Goal: Transaction & Acquisition: Purchase product/service

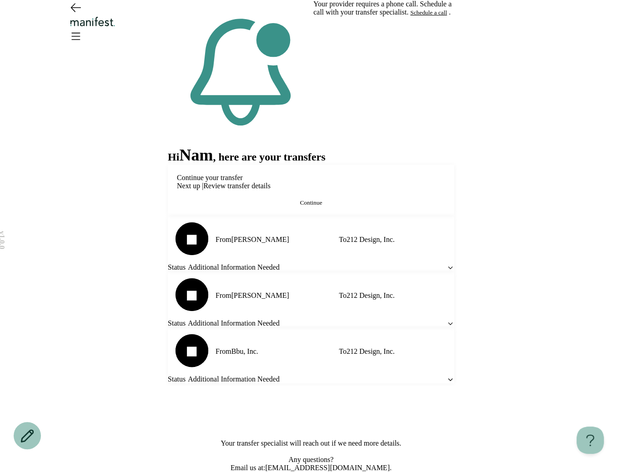
drag, startPoint x: 272, startPoint y: 201, endPoint x: 404, endPoint y: 108, distance: 161.2
click at [417, 106] on div "Your provider requires a phone call. Schedule a call with your transfer special…" at bounding box center [311, 219] width 286 height 439
click at [404, 108] on div "Your provider requires a phone call. Schedule a call with your transfer special…" at bounding box center [311, 219] width 286 height 439
click at [410, 16] on button "Schedule a call" at bounding box center [428, 12] width 37 height 7
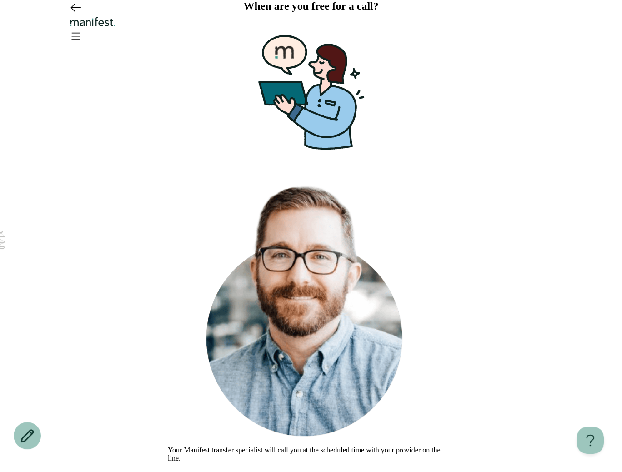
click at [116, 36] on header at bounding box center [311, 25] width 622 height 50
click at [72, 15] on icon "Go back" at bounding box center [75, 7] width 15 height 15
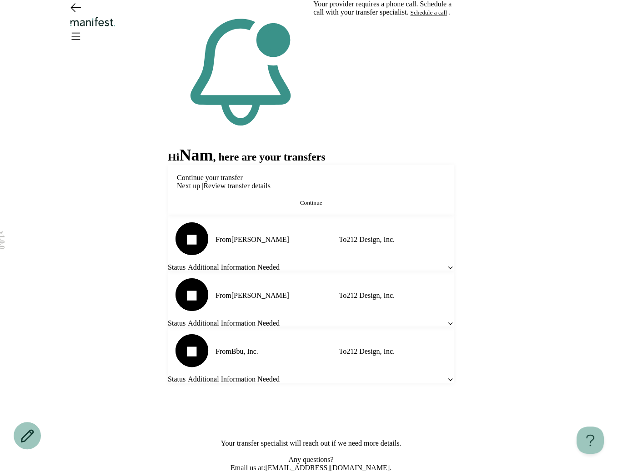
click at [293, 206] on button "Continue" at bounding box center [311, 202] width 268 height 7
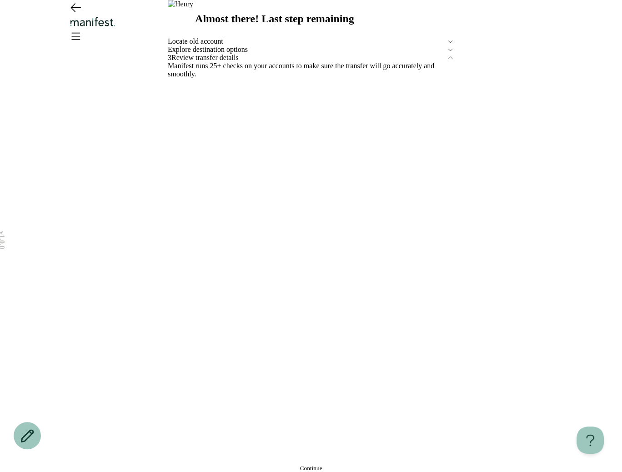
click at [210, 465] on button "Continue" at bounding box center [311, 468] width 286 height 7
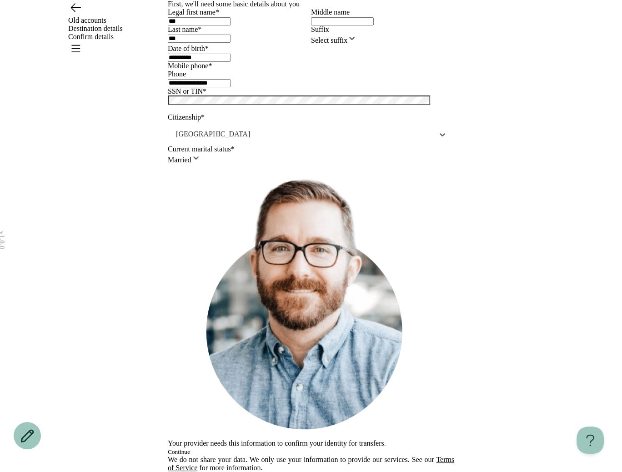
scroll to position [159, 0]
click at [190, 448] on button "Continue" at bounding box center [179, 451] width 22 height 7
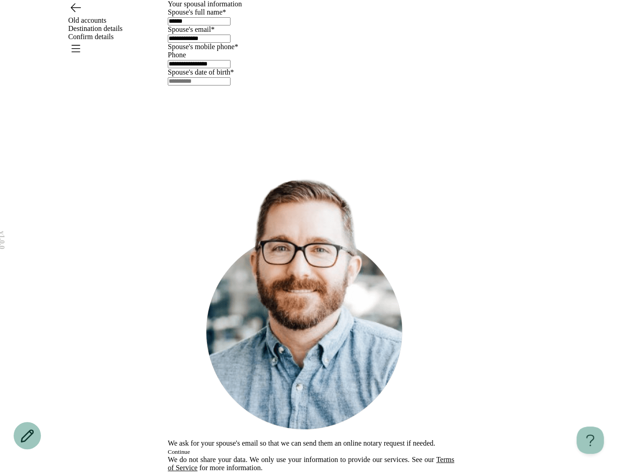
scroll to position [0, 0]
click at [84, 27] on div "Old accounts Destination details Confirm details" at bounding box center [311, 28] width 622 height 57
click at [82, 15] on icon "Go back" at bounding box center [75, 7] width 15 height 15
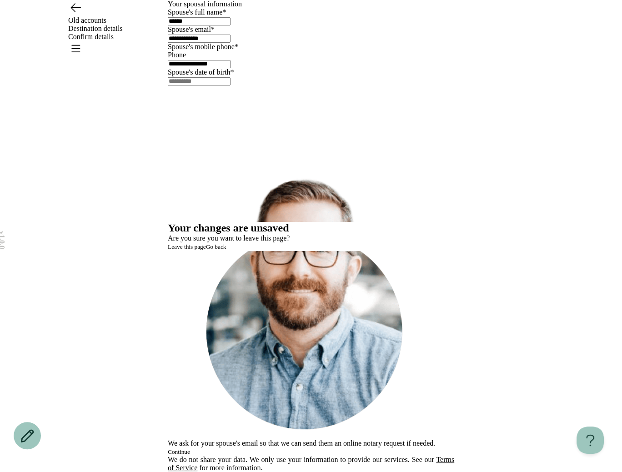
click at [206, 250] on span "Leave this page" at bounding box center [187, 246] width 38 height 7
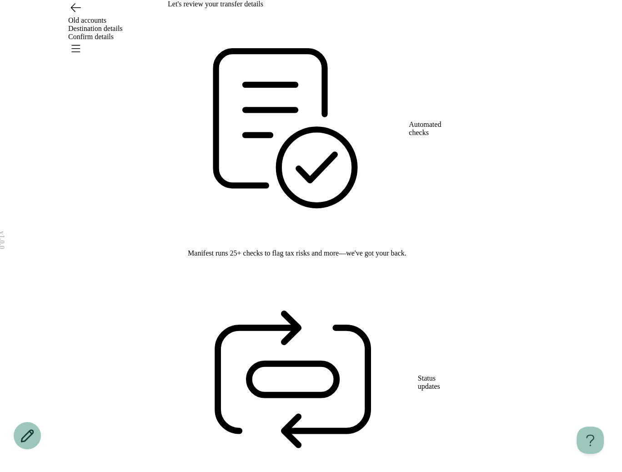
click at [65, 19] on div "Old accounts Destination details Confirm details" at bounding box center [311, 28] width 622 height 57
click at [74, 15] on icon "Go back" at bounding box center [75, 7] width 15 height 15
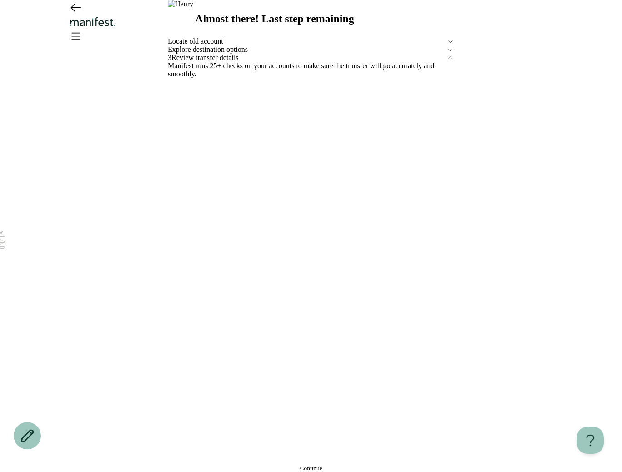
click at [231, 54] on span "Explore destination options" at bounding box center [307, 49] width 279 height 8
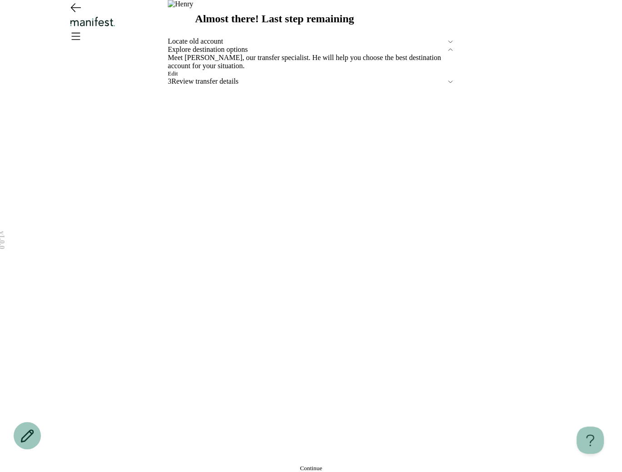
click at [208, 77] on div "Edit" at bounding box center [311, 73] width 286 height 7
click at [178, 77] on span "Edit" at bounding box center [173, 73] width 10 height 7
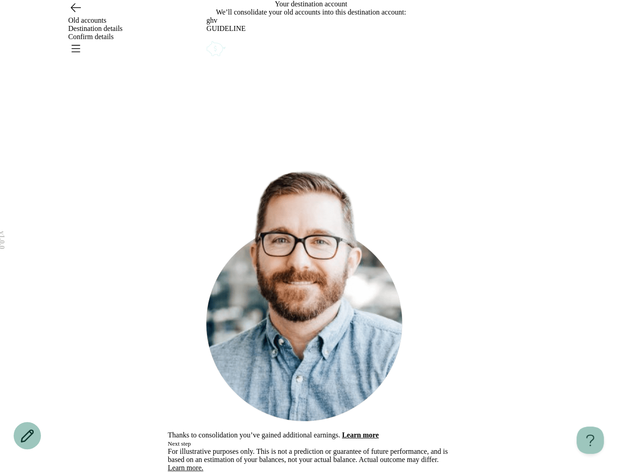
click at [206, 39] on icon "Account options" at bounding box center [206, 39] width 0 height 0
click at [236, 49] on button "Remove" at bounding box center [226, 45] width 20 height 7
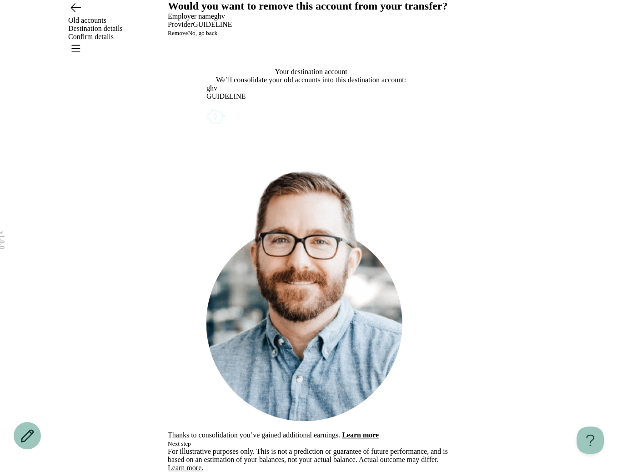
click at [188, 36] on span "Remove" at bounding box center [178, 33] width 20 height 7
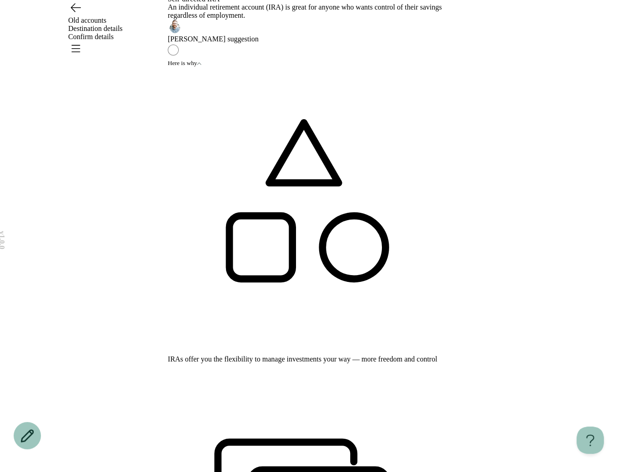
scroll to position [20, 0]
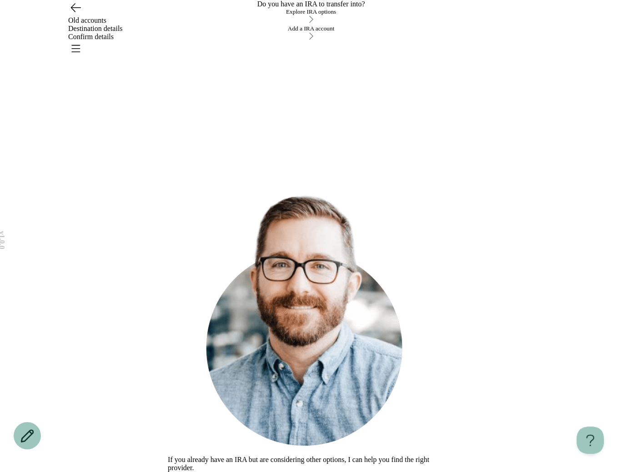
click at [263, 15] on div "Explore IRA options" at bounding box center [311, 11] width 286 height 7
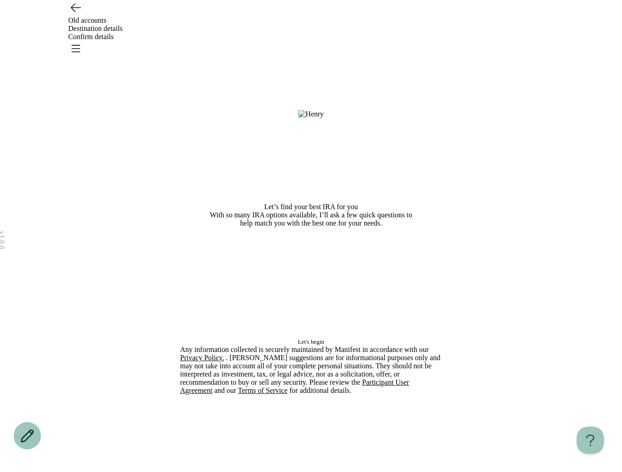
click at [267, 337] on div "Let’s find your best IRA for you With so many IRA options available, I’ll ask a…" at bounding box center [311, 168] width 262 height 337
click at [280, 346] on button "Let's begin" at bounding box center [311, 341] width 262 height 7
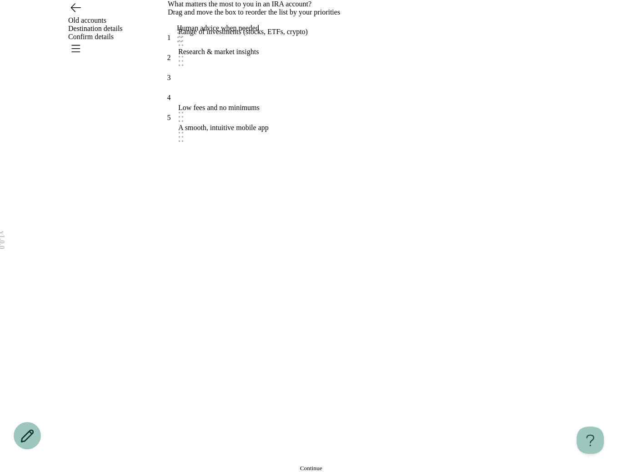
drag, startPoint x: 263, startPoint y: 275, endPoint x: 262, endPoint y: 190, distance: 85.0
click at [259, 44] on div "Human advice when needed" at bounding box center [218, 34] width 82 height 20
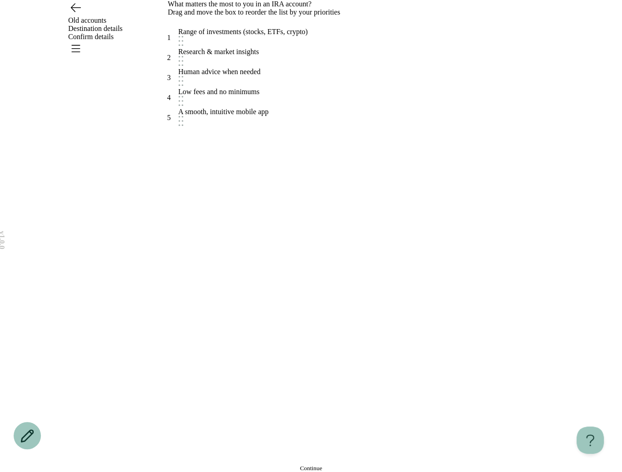
click at [271, 465] on button "Continue" at bounding box center [311, 468] width 286 height 7
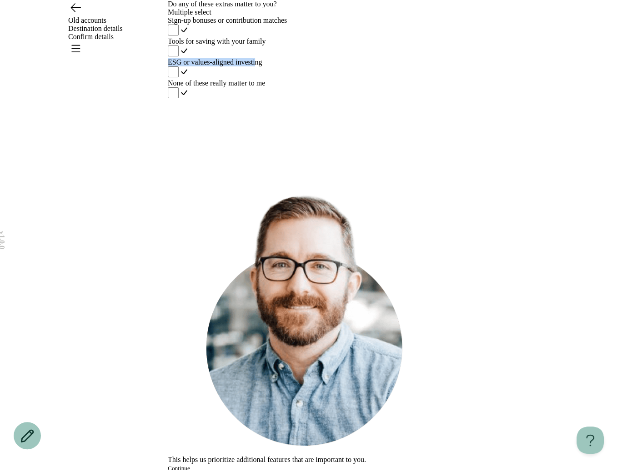
drag, startPoint x: 276, startPoint y: 210, endPoint x: 276, endPoint y: 228, distance: 18.2
click at [276, 100] on div "Sign-up bonuses or contribution matches Tools for saving with your family ESG o…" at bounding box center [311, 58] width 286 height 84
click at [276, 66] on div "ESG or values-aligned investing" at bounding box center [311, 62] width 286 height 8
click at [190, 465] on button "Continue" at bounding box center [179, 468] width 22 height 7
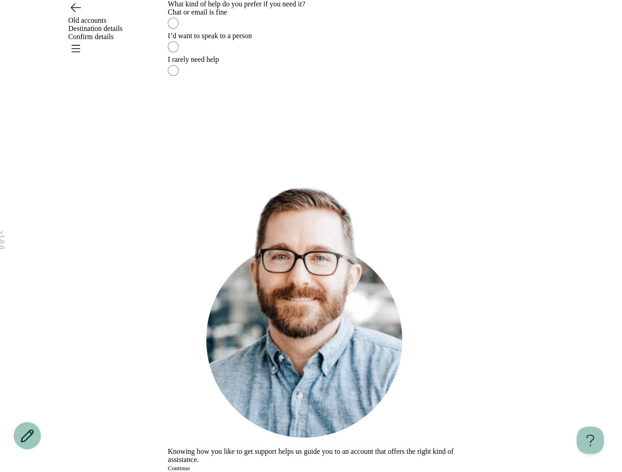
click at [296, 55] on label "I’d want to speak to a person" at bounding box center [311, 44] width 286 height 24
click at [190, 465] on button "Continue" at bounding box center [179, 468] width 22 height 7
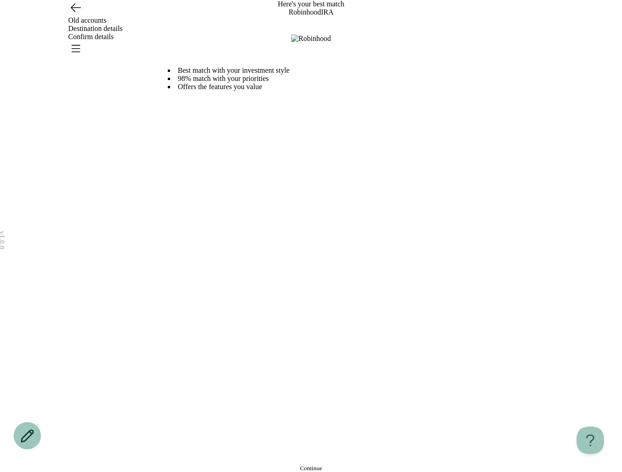
click at [261, 465] on button "Continue" at bounding box center [311, 468] width 286 height 7
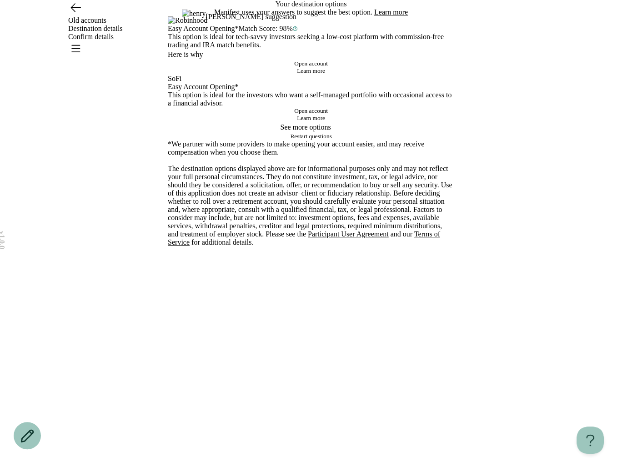
click at [254, 67] on button "Open account" at bounding box center [311, 63] width 286 height 7
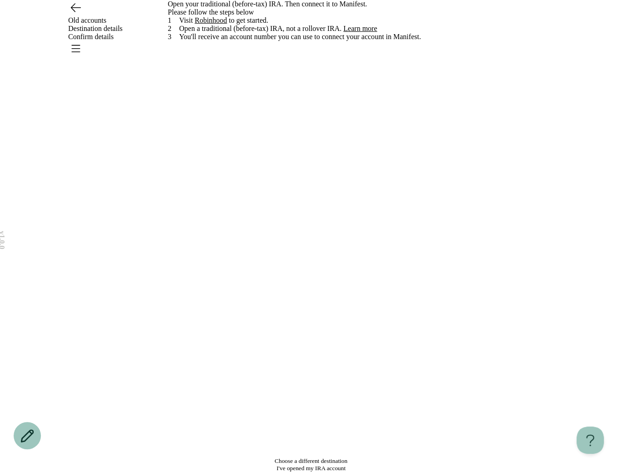
click at [325, 465] on button "I've opened my IRA account" at bounding box center [311, 468] width 286 height 7
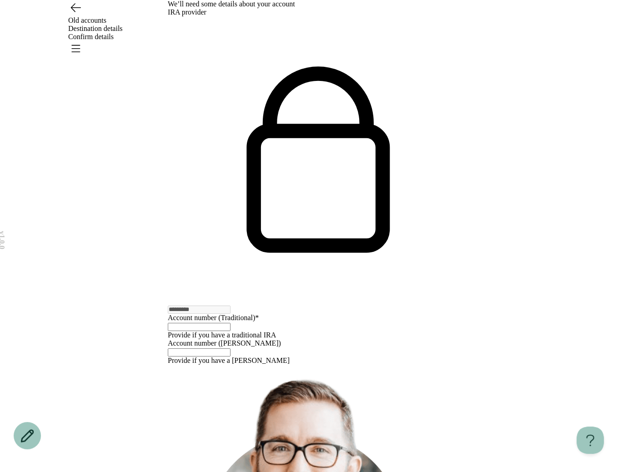
click at [226, 323] on input "text" at bounding box center [199, 327] width 63 height 8
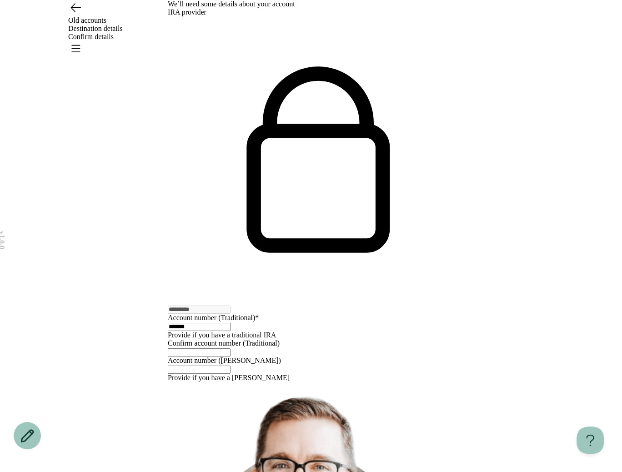
type input "*******"
click at [219, 347] on div at bounding box center [311, 351] width 286 height 9
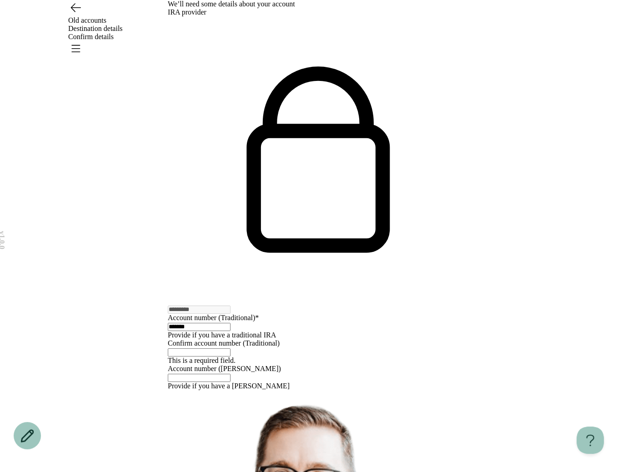
click at [217, 348] on input "text" at bounding box center [199, 352] width 63 height 8
type input "*"
type input "*******"
click at [203, 373] on div "We’ll need some details about your account IRA provider ********* Account numbe…" at bounding box center [311, 344] width 286 height 689
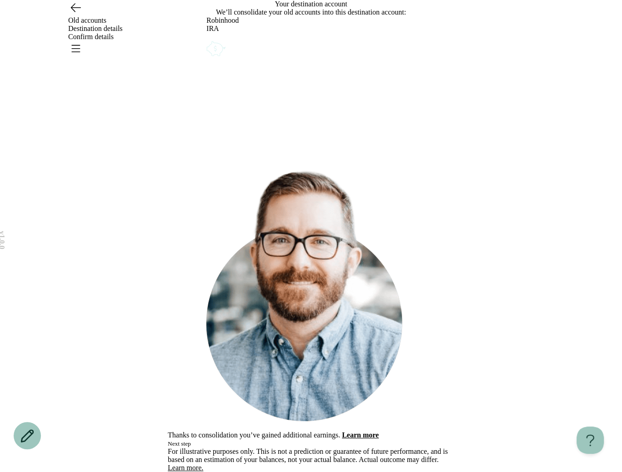
click at [191, 440] on span "Next step" at bounding box center [179, 443] width 23 height 7
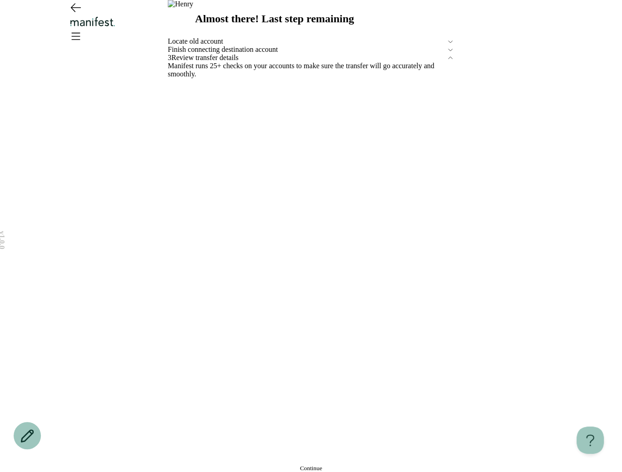
click at [267, 465] on button "Continue" at bounding box center [311, 468] width 286 height 7
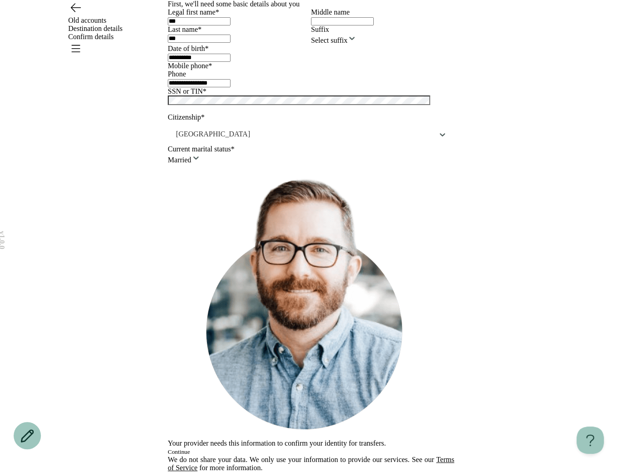
scroll to position [159, 0]
click at [190, 448] on button "Continue" at bounding box center [179, 451] width 22 height 7
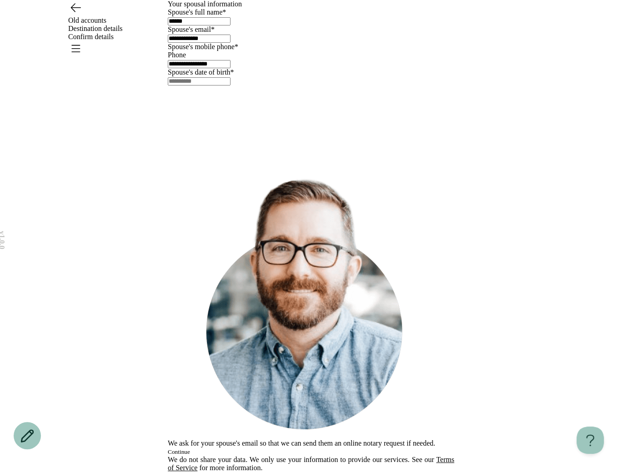
click at [231, 85] on input "text" at bounding box center [199, 81] width 63 height 8
type input "**********"
click at [190, 448] on button "Continue" at bounding box center [179, 451] width 22 height 7
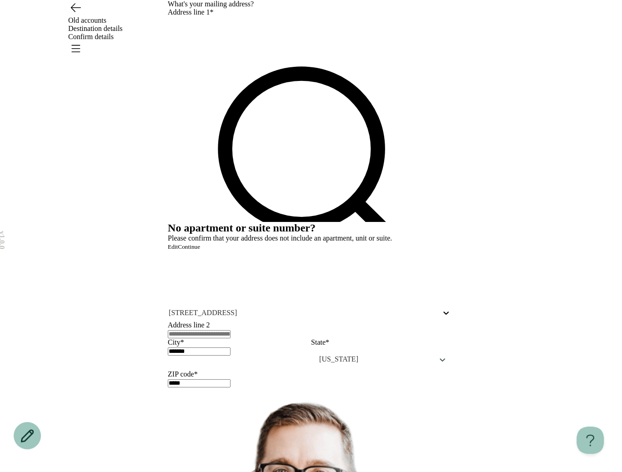
click at [200, 251] on button "Continue" at bounding box center [189, 246] width 22 height 7
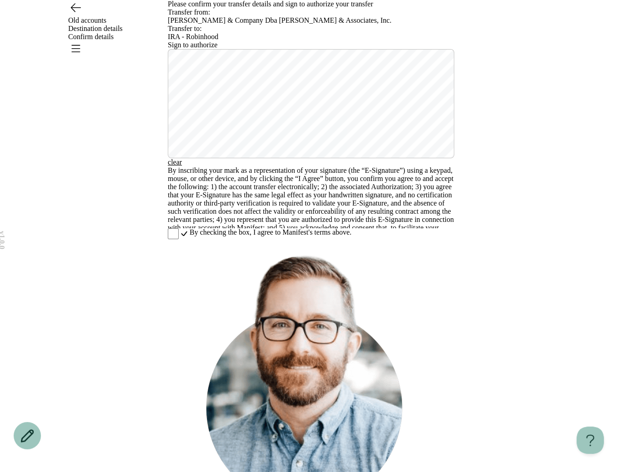
click at [73, 12] on icon "Go back" at bounding box center [76, 8] width 10 height 8
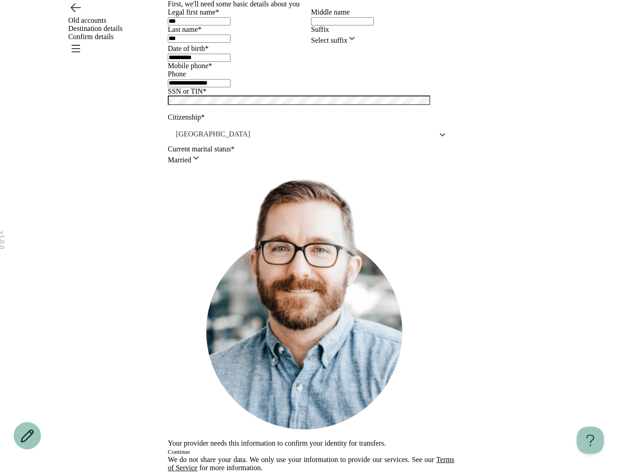
click at [73, 12] on icon "Go back" at bounding box center [76, 8] width 10 height 8
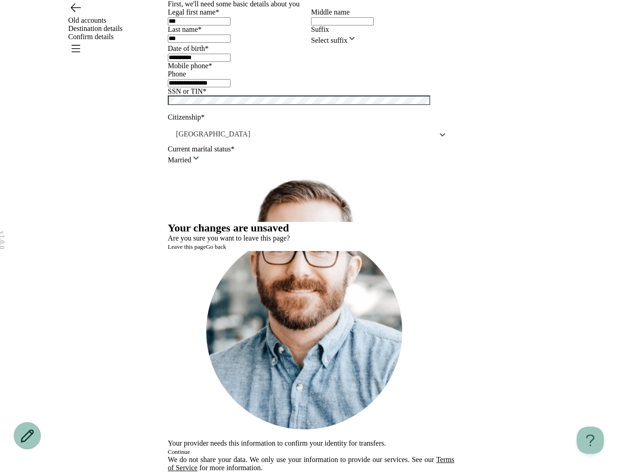
click at [206, 251] on button "Leave this page" at bounding box center [187, 246] width 38 height 7
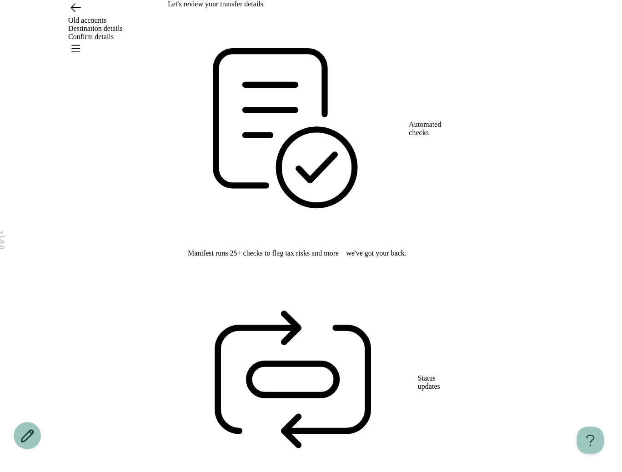
click at [80, 15] on icon "Go back" at bounding box center [75, 7] width 15 height 15
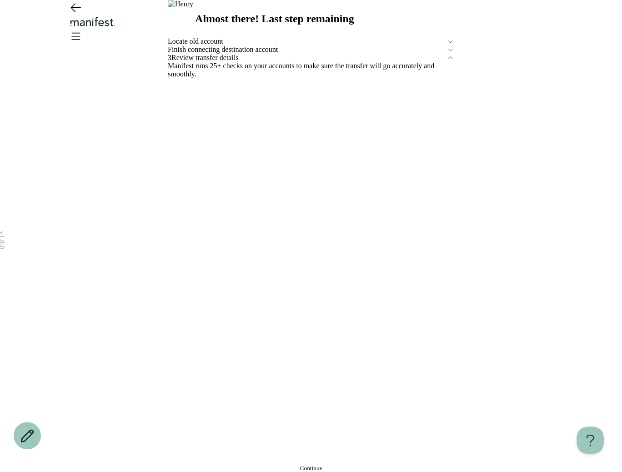
click at [222, 54] on span "Finish connecting destination account" at bounding box center [307, 49] width 279 height 8
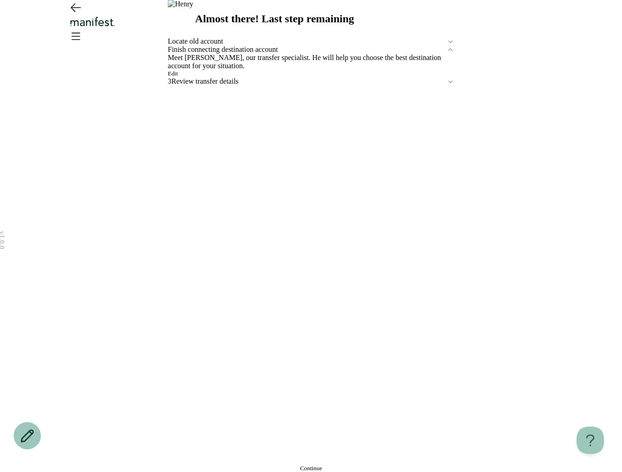
click at [178, 77] on span "Edit" at bounding box center [173, 73] width 10 height 7
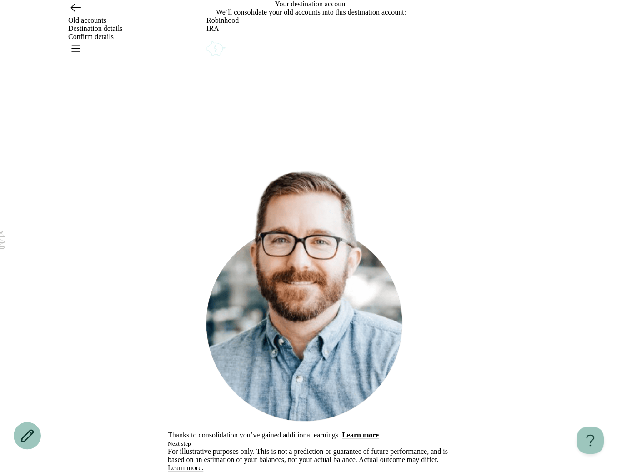
click at [206, 39] on icon "Account options" at bounding box center [206, 39] width 0 height 0
click at [236, 49] on button "Remove" at bounding box center [226, 45] width 20 height 7
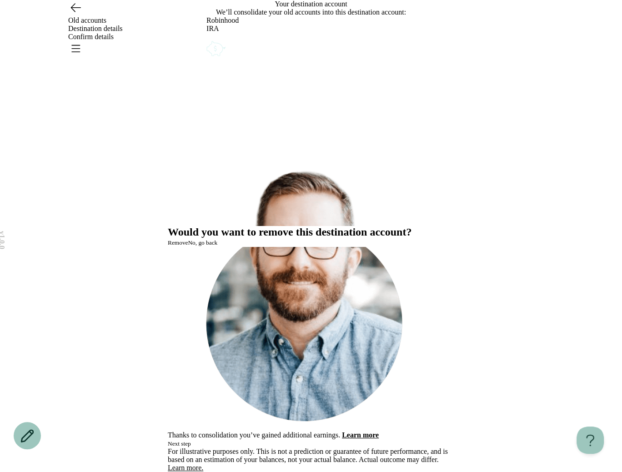
click at [188, 246] on button "Remove" at bounding box center [178, 242] width 20 height 7
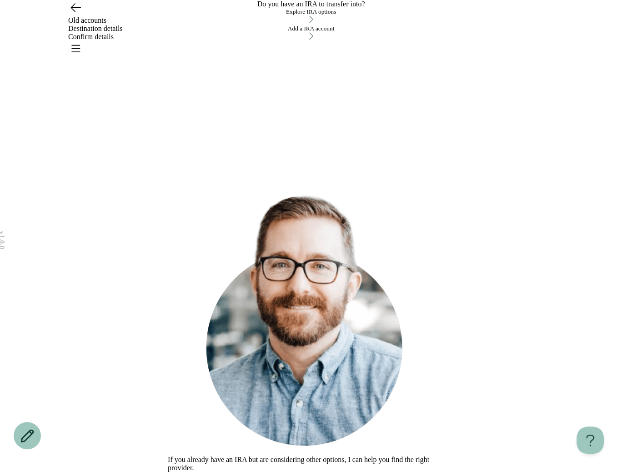
click at [256, 25] on button "Explore IRA options" at bounding box center [311, 16] width 286 height 17
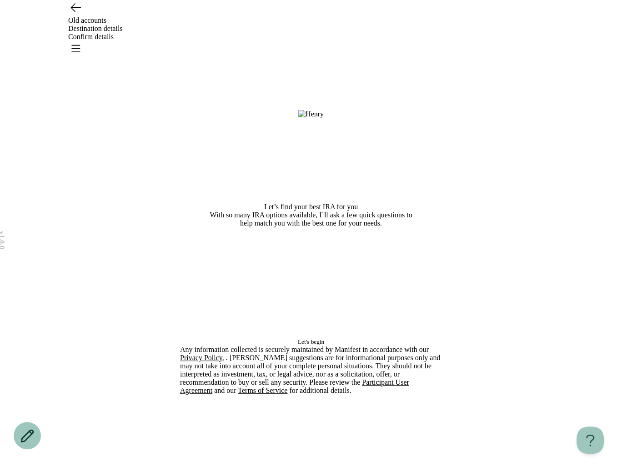
click at [352, 401] on div "Let's begin Any information collected is securely maintained by Manifest in acc…" at bounding box center [311, 372] width 262 height 71
click at [352, 346] on button "Let's begin" at bounding box center [311, 341] width 262 height 7
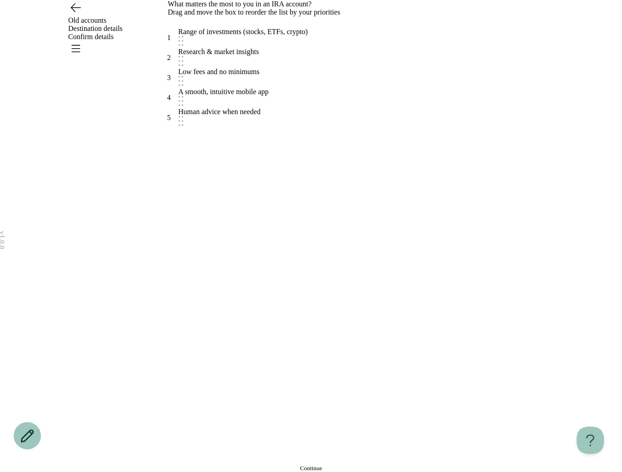
click at [270, 465] on button "Continue" at bounding box center [311, 468] width 286 height 7
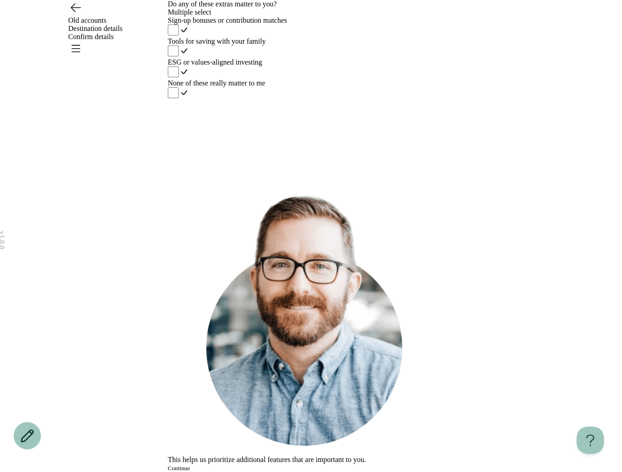
click at [190, 465] on button "Continue" at bounding box center [179, 468] width 22 height 7
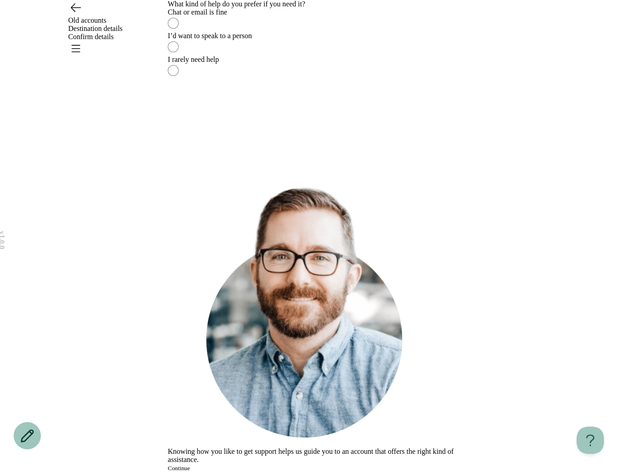
click at [415, 79] on div "Chat or email is fine I’d want to speak to a person I rarely need help" at bounding box center [311, 43] width 286 height 71
drag, startPoint x: 380, startPoint y: 171, endPoint x: 344, endPoint y: 292, distance: 126.3
click at [380, 40] on div "I’d want to speak to a person" at bounding box center [311, 36] width 286 height 8
click at [190, 465] on button "Continue" at bounding box center [179, 468] width 22 height 7
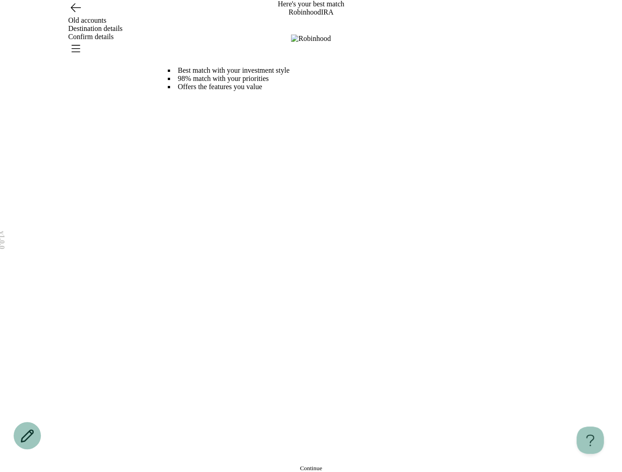
click at [256, 465] on button "Continue" at bounding box center [311, 468] width 286 height 7
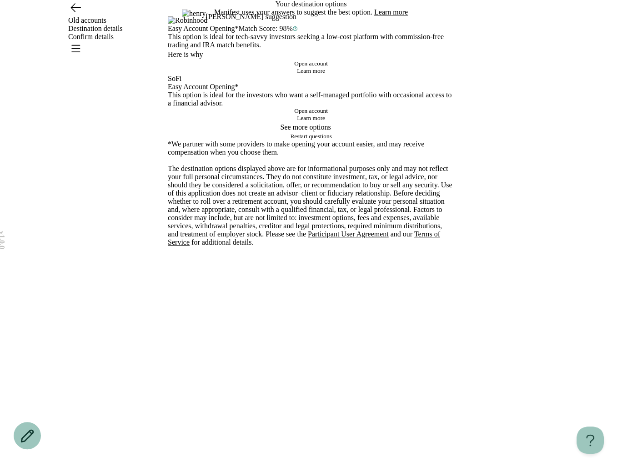
scroll to position [174, 0]
click at [309, 133] on button "See more options" at bounding box center [311, 127] width 286 height 11
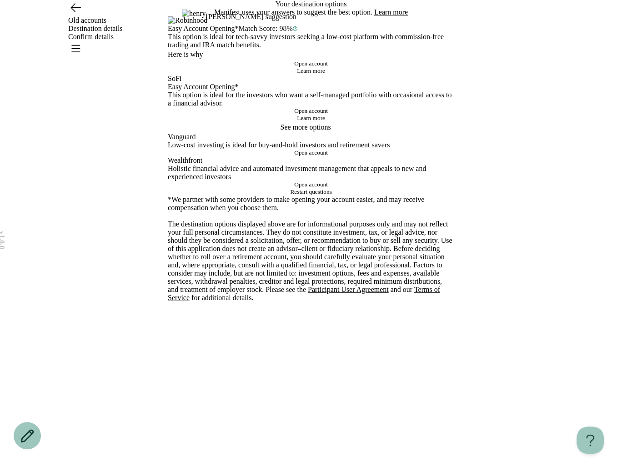
scroll to position [432, 0]
click at [304, 302] on div "Your destination options Manifest uses your answers to suggest the best option.…" at bounding box center [311, 151] width 286 height 302
click at [302, 195] on span "Restart questions" at bounding box center [310, 191] width 41 height 7
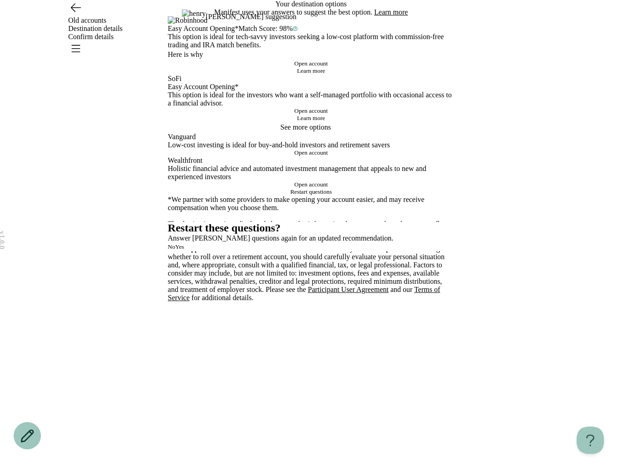
click at [184, 251] on button "Yes" at bounding box center [179, 246] width 9 height 7
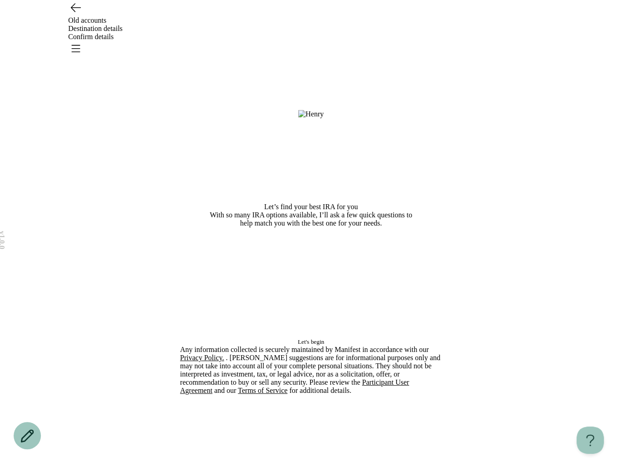
click at [284, 346] on button "Let's begin" at bounding box center [311, 341] width 262 height 7
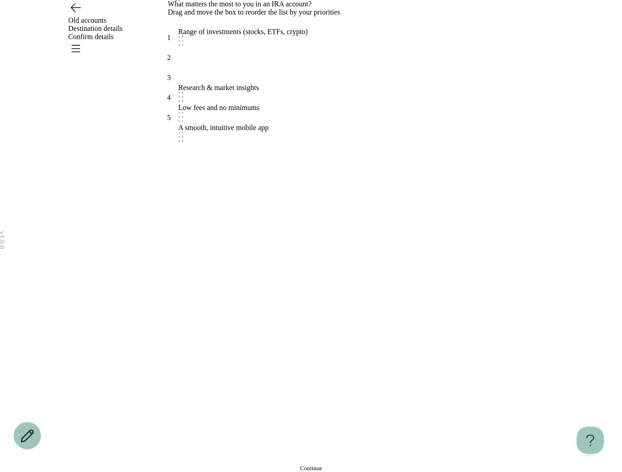
drag, startPoint x: 254, startPoint y: 290, endPoint x: 250, endPoint y: 149, distance: 141.5
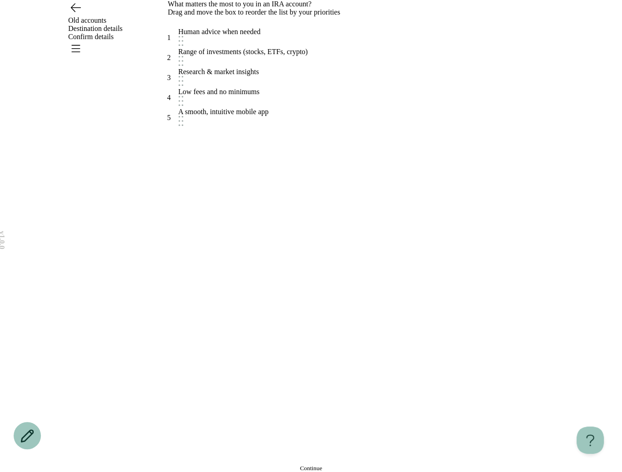
click at [261, 465] on button "Continue" at bounding box center [311, 468] width 286 height 7
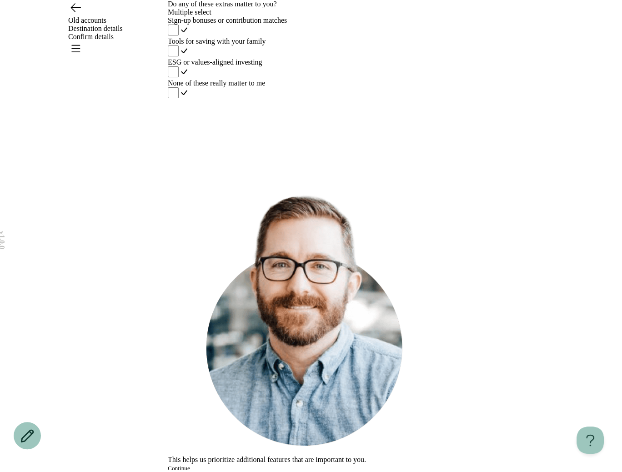
click at [241, 25] on div "Sign-up bonuses or contribution matches" at bounding box center [311, 20] width 286 height 8
click at [190, 465] on button "Continue" at bounding box center [179, 468] width 22 height 7
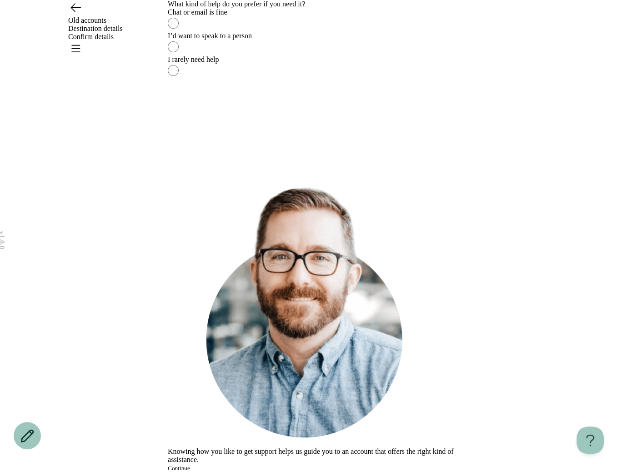
click at [231, 32] on label "Chat or email is fine" at bounding box center [311, 20] width 286 height 24
click at [190, 465] on button "Continue" at bounding box center [179, 468] width 22 height 7
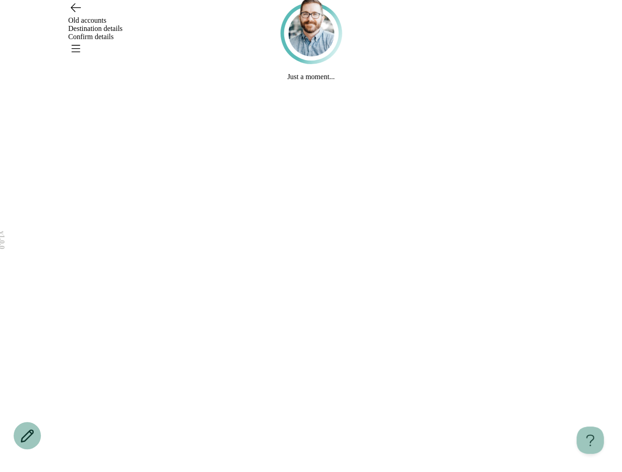
click at [235, 442] on div "Just a moment... Identifying the best IRAs of 2025 Reviewing features Finding y…" at bounding box center [311, 227] width 286 height 490
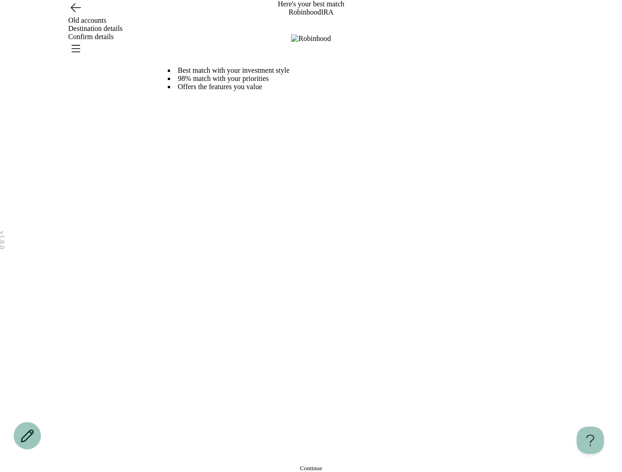
click at [75, 15] on icon "Go back" at bounding box center [75, 7] width 15 height 15
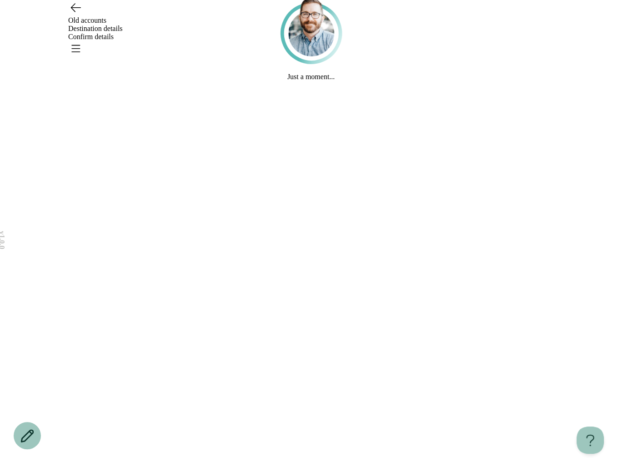
click at [75, 15] on icon "Go back" at bounding box center [75, 7] width 15 height 15
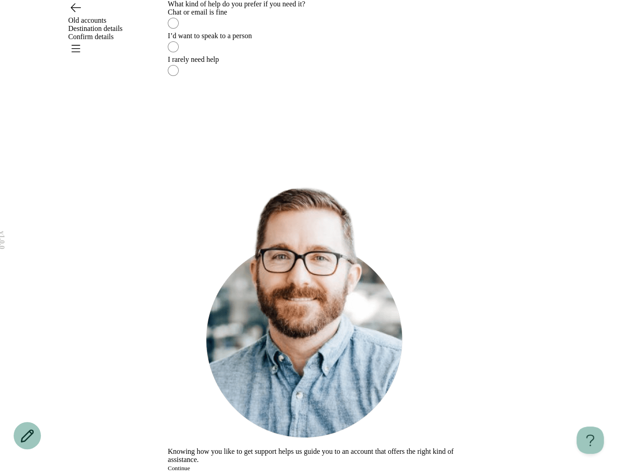
click at [75, 15] on icon "Go back" at bounding box center [75, 7] width 15 height 15
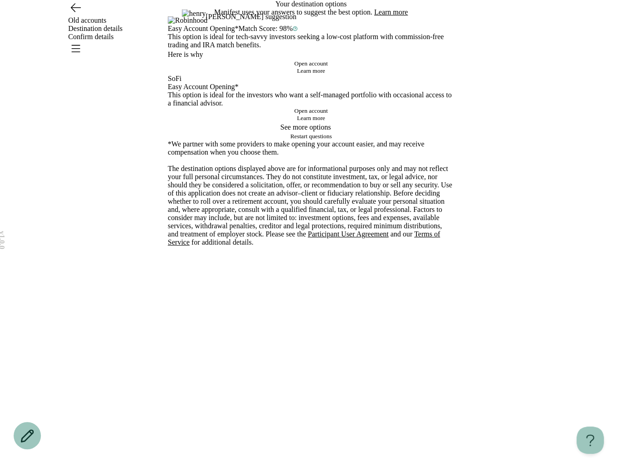
scroll to position [202, 0]
click at [75, 15] on icon "Go back" at bounding box center [75, 7] width 15 height 15
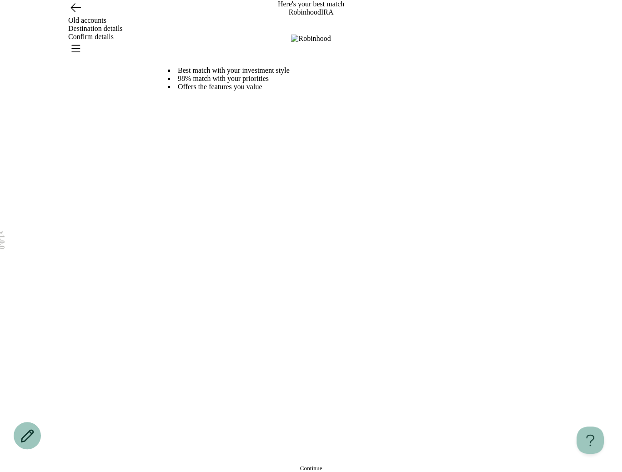
click at [75, 15] on icon "Go back" at bounding box center [75, 7] width 15 height 15
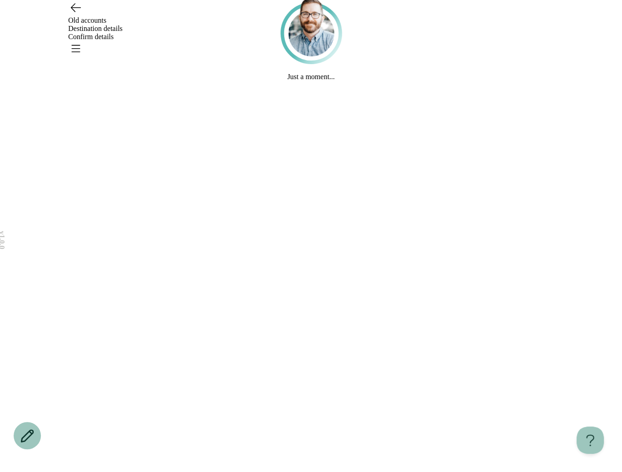
click at [75, 15] on icon "Go back" at bounding box center [75, 7] width 15 height 15
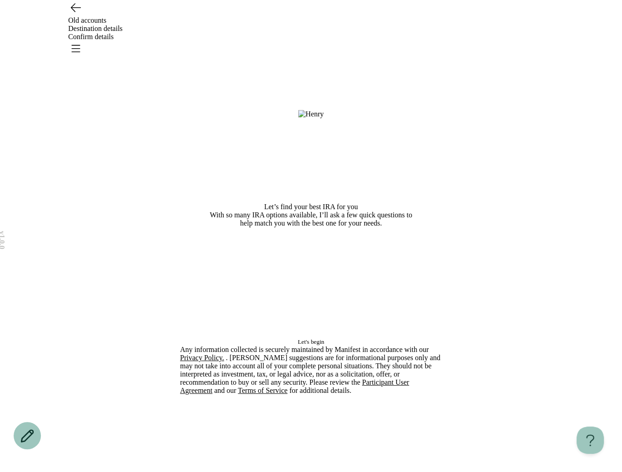
click at [75, 15] on icon "Go back" at bounding box center [75, 7] width 15 height 15
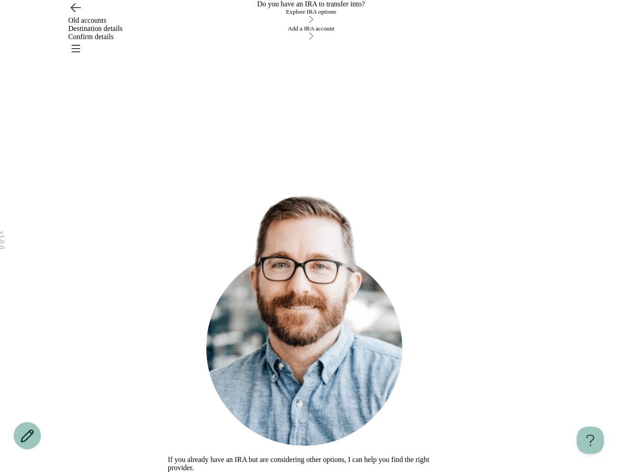
click at [243, 42] on button "Add a IRA account" at bounding box center [311, 33] width 286 height 17
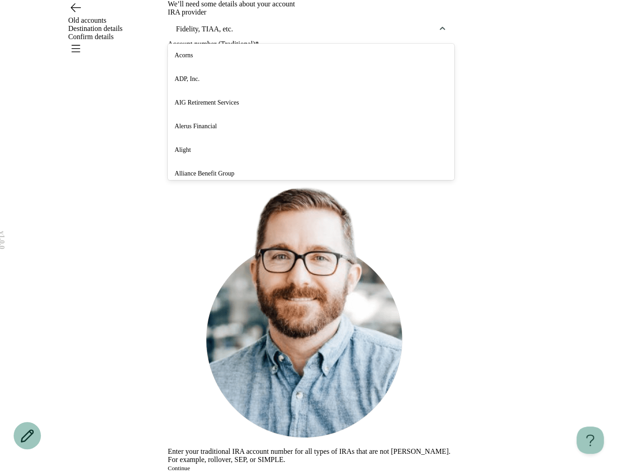
click at [208, 40] on div "Fidelity, TIAA, etc." at bounding box center [311, 29] width 286 height 22
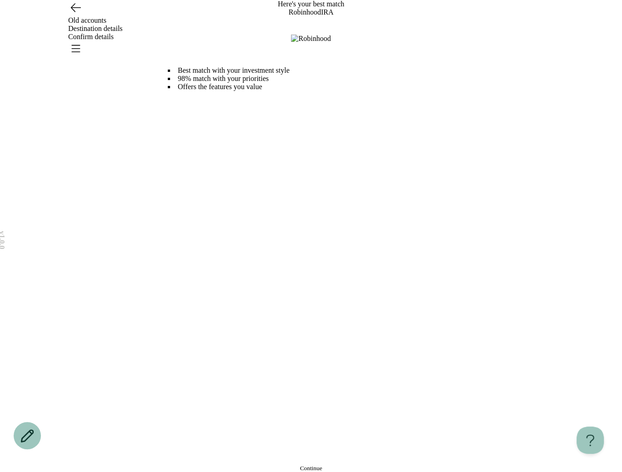
click at [249, 465] on button "Continue" at bounding box center [311, 468] width 286 height 7
click at [78, 15] on icon "Go back" at bounding box center [75, 7] width 15 height 15
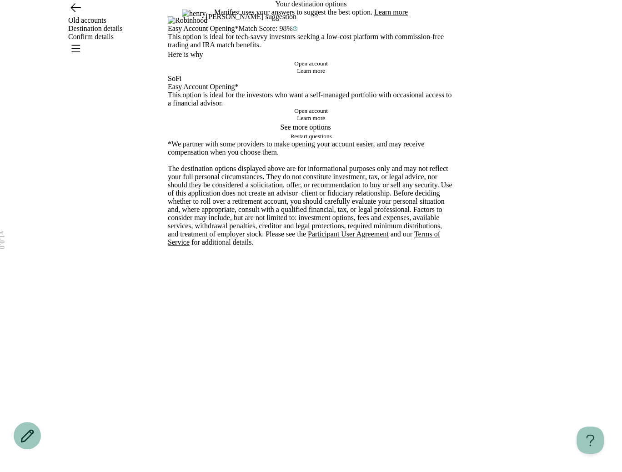
click at [78, 15] on icon "Go back" at bounding box center [75, 7] width 15 height 15
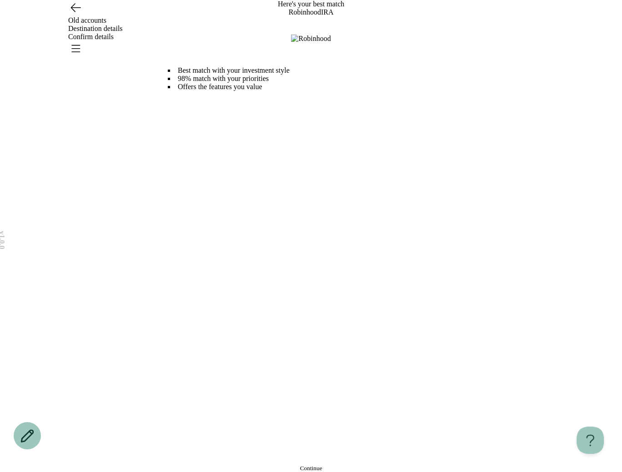
click at [78, 15] on icon "Go back" at bounding box center [75, 7] width 15 height 15
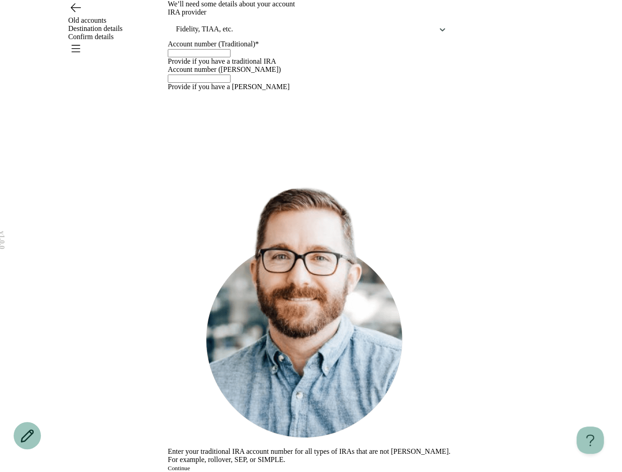
click at [78, 15] on icon "Go back" at bounding box center [75, 7] width 15 height 15
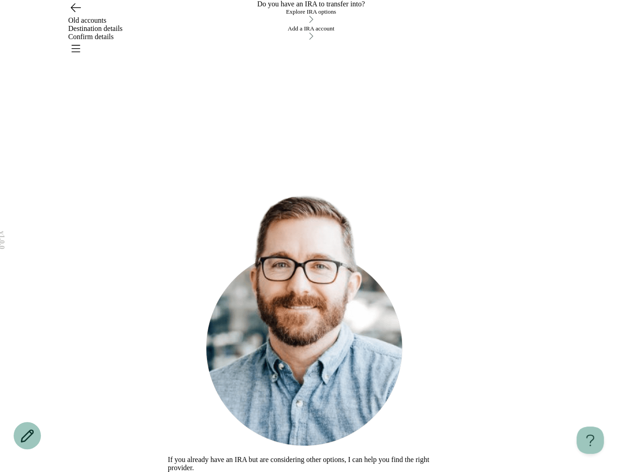
click at [225, 42] on button "Add a IRA account" at bounding box center [311, 33] width 286 height 17
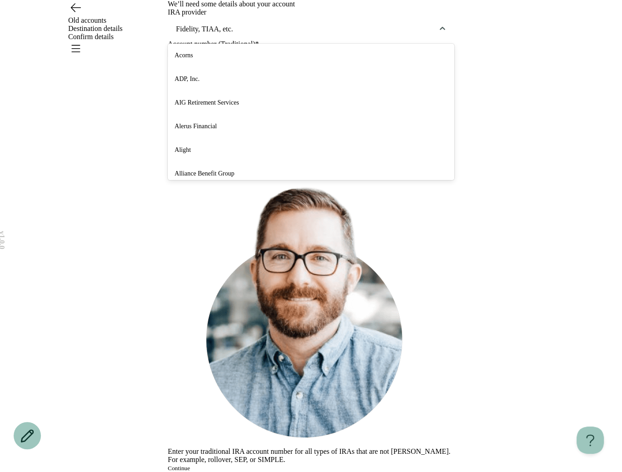
click at [207, 35] on div at bounding box center [304, 29] width 259 height 11
type input "**********"
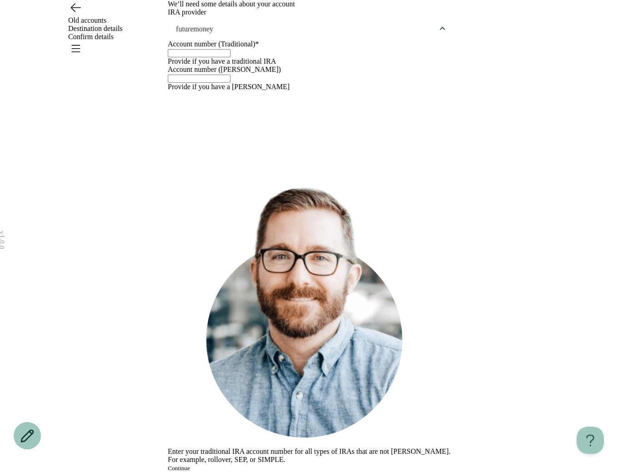
click at [213, 35] on div at bounding box center [304, 29] width 259 height 11
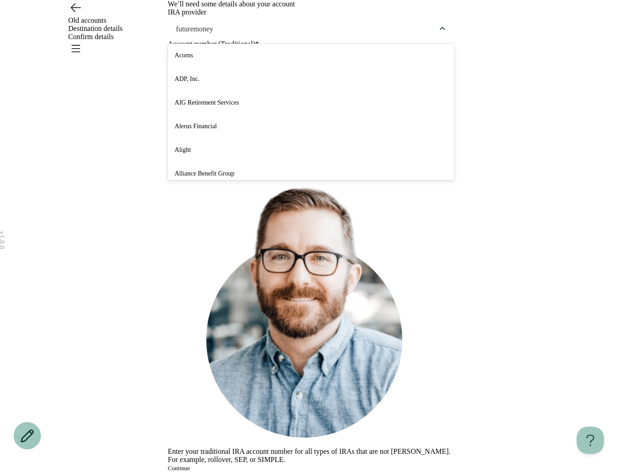
click at [85, 157] on div "v 1.0.0 Old accounts Destination details Confirm details We’ll need some detail…" at bounding box center [311, 236] width 622 height 472
click at [198, 35] on div at bounding box center [304, 29] width 259 height 11
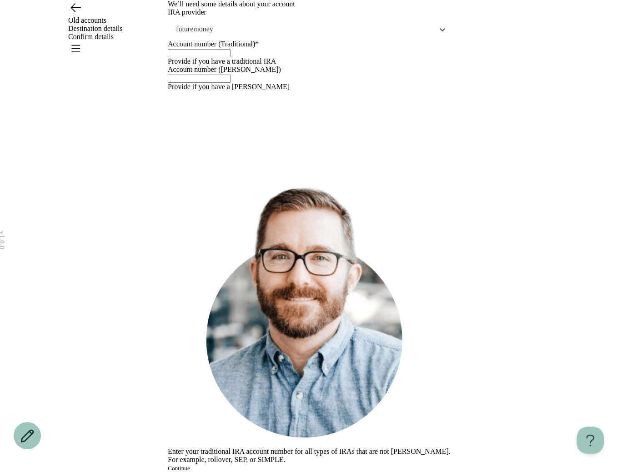
click at [78, 15] on icon "Go back" at bounding box center [75, 7] width 15 height 15
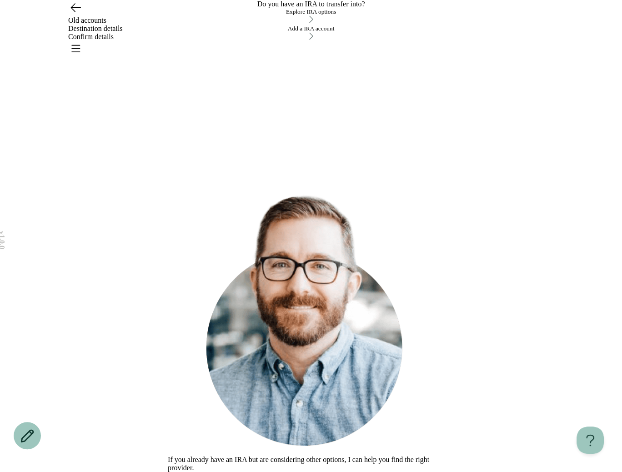
click at [74, 15] on icon "Go back" at bounding box center [75, 7] width 15 height 15
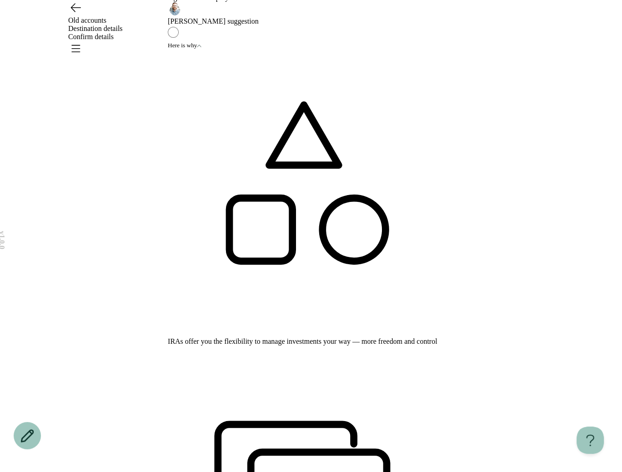
scroll to position [49, 0]
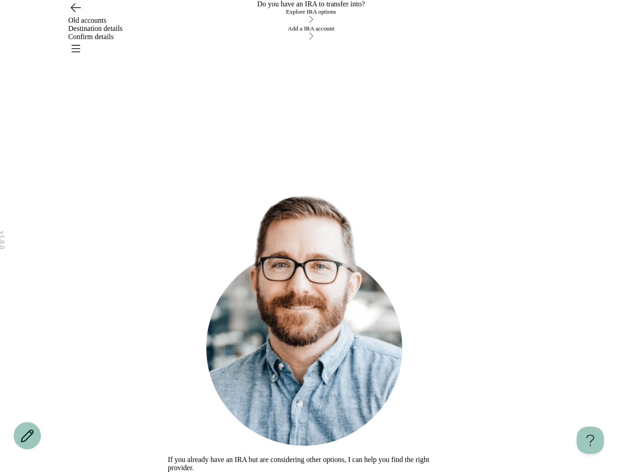
click at [229, 15] on div "Explore IRA options" at bounding box center [311, 11] width 286 height 7
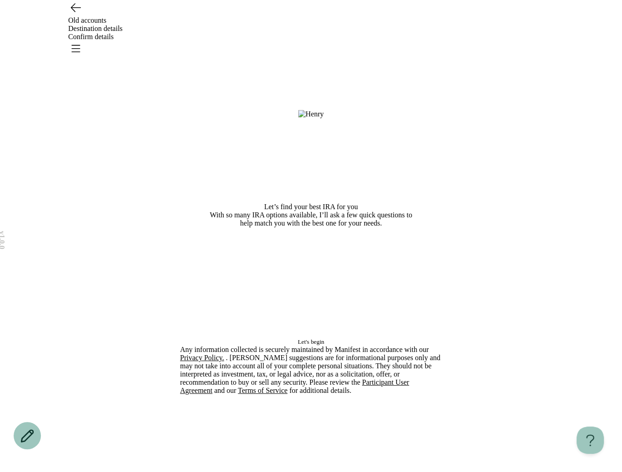
click at [289, 346] on button "Let's begin" at bounding box center [311, 341] width 262 height 7
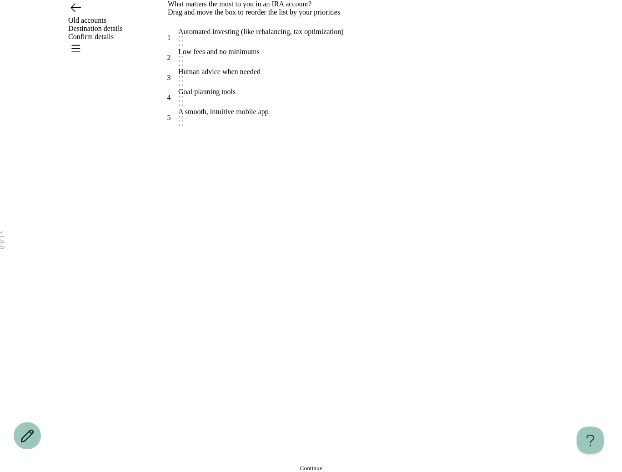
click at [272, 465] on button "Continue" at bounding box center [311, 468] width 286 height 7
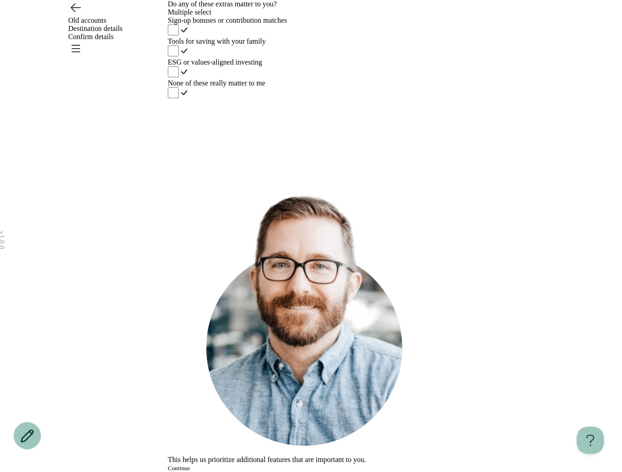
click at [190, 465] on button "Continue" at bounding box center [179, 468] width 22 height 7
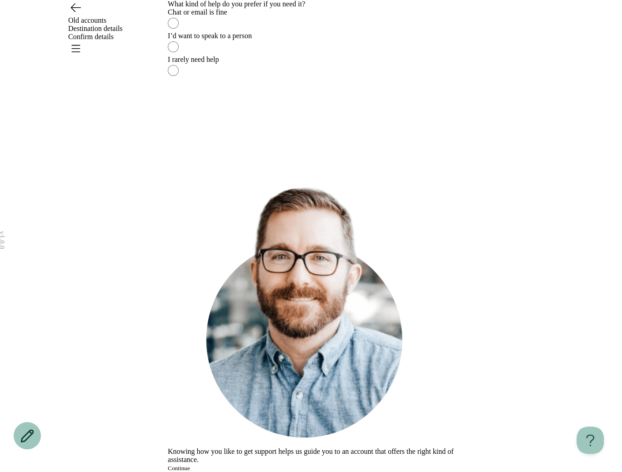
click at [227, 55] on label "I’d want to speak to a person" at bounding box center [311, 44] width 286 height 24
click at [190, 465] on button "Continue" at bounding box center [179, 468] width 22 height 7
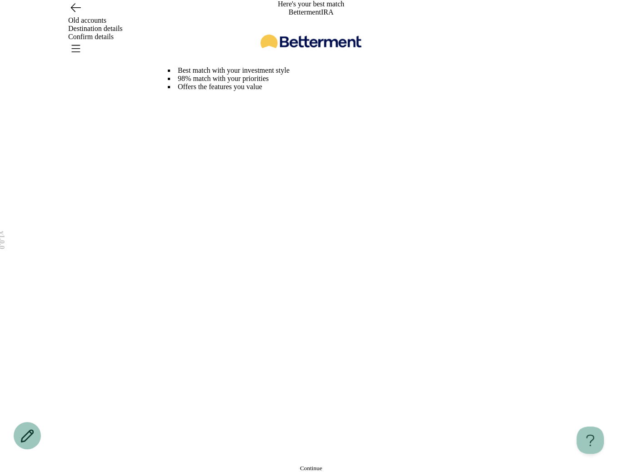
click at [278, 465] on button "Continue" at bounding box center [311, 468] width 286 height 7
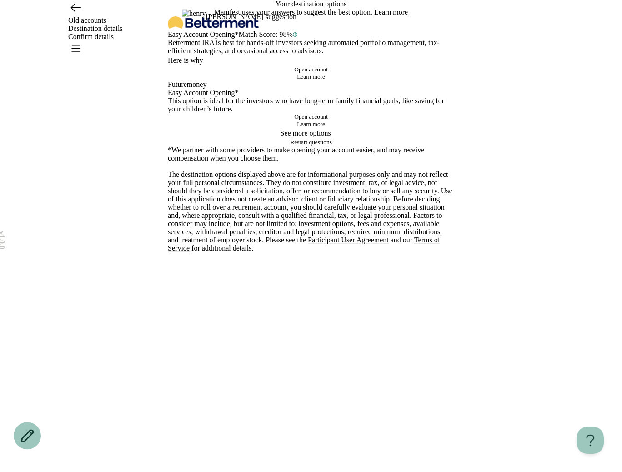
scroll to position [118, 0]
click at [310, 120] on span "Open account" at bounding box center [311, 116] width 34 height 7
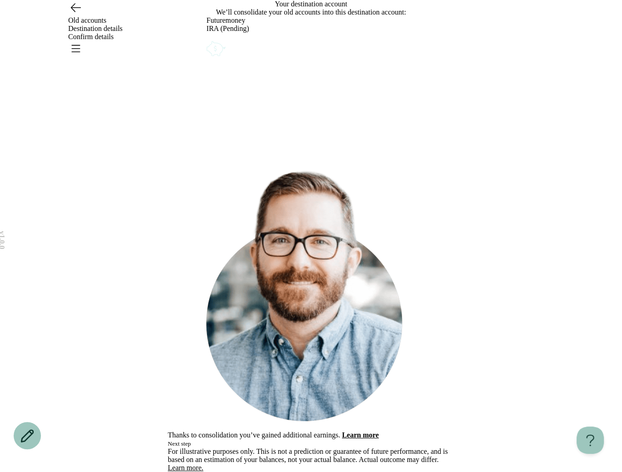
click at [191, 440] on button "Next step" at bounding box center [179, 443] width 23 height 7
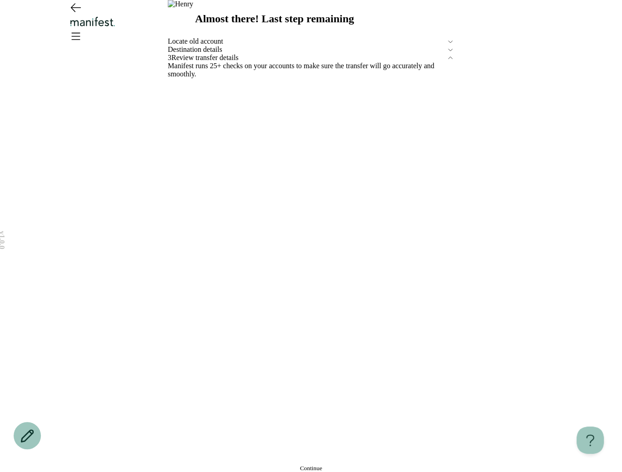
click at [279, 465] on button "Continue" at bounding box center [311, 468] width 286 height 7
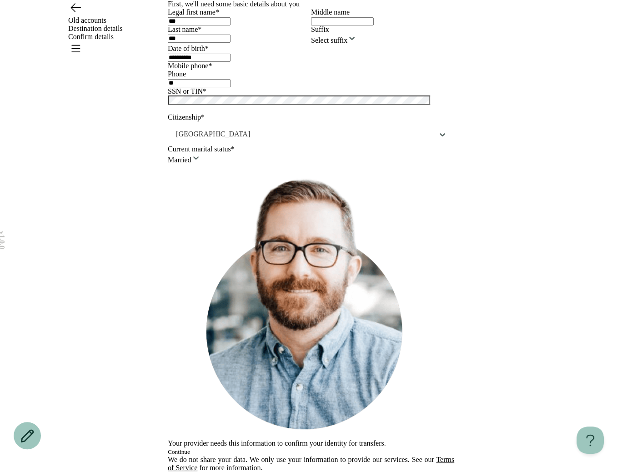
type input "**********"
click at [190, 448] on button "Continue" at bounding box center [179, 451] width 22 height 7
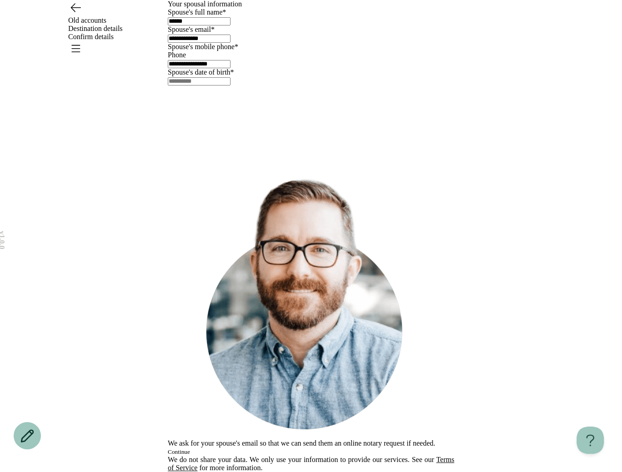
scroll to position [5, 0]
click at [231, 85] on input "text" at bounding box center [199, 81] width 63 height 8
type input "**********"
click at [190, 448] on button "Continue" at bounding box center [179, 451] width 22 height 7
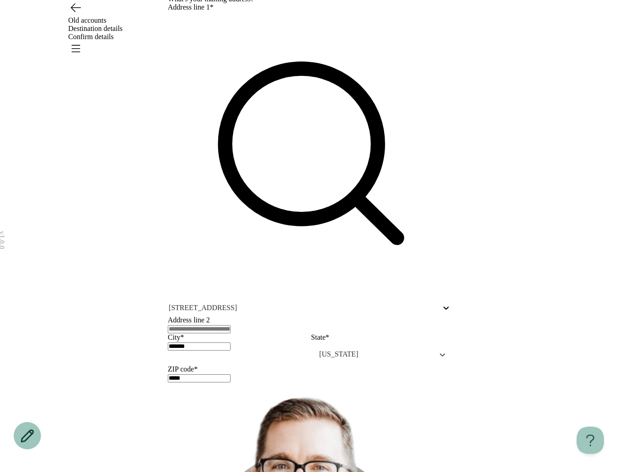
scroll to position [0, 0]
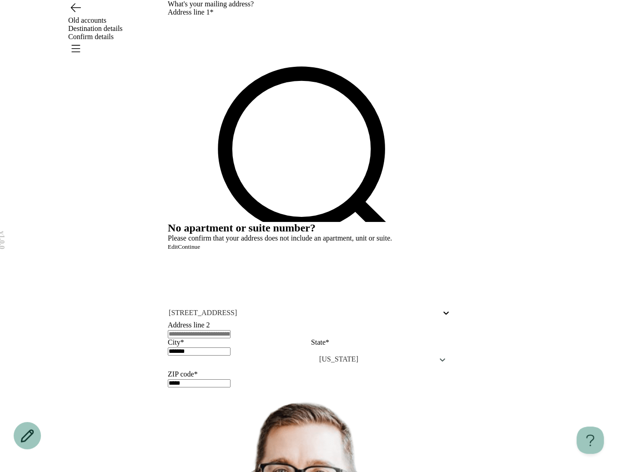
click at [200, 250] on span "Continue" at bounding box center [189, 246] width 22 height 7
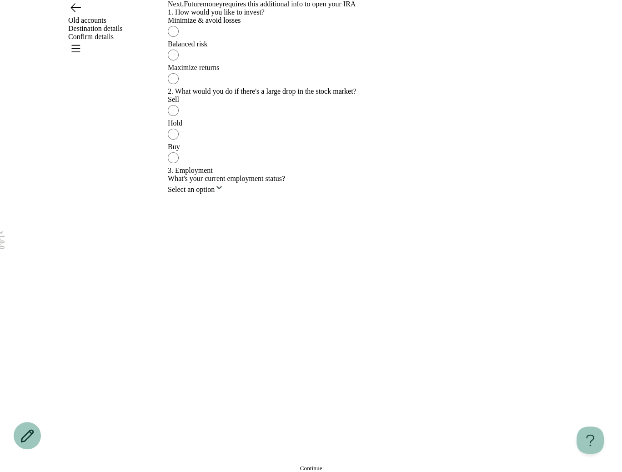
scroll to position [148, 0]
click at [292, 151] on div "Buy" at bounding box center [311, 147] width 286 height 8
click at [284, 64] on label "Balanced risk" at bounding box center [311, 52] width 286 height 24
click at [241, 376] on html "v 1.0.0 Old accounts Destination details Confirm details Next, Futuremoney requ…" at bounding box center [311, 236] width 622 height 472
click at [231, 211] on input "text" at bounding box center [199, 207] width 63 height 8
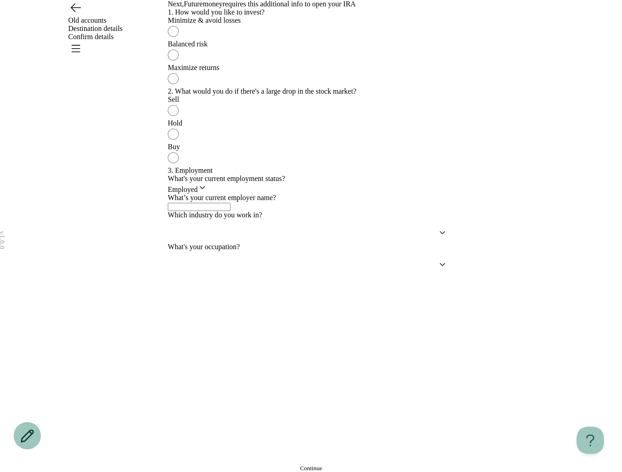
scroll to position [282, 0]
click at [206, 250] on html "v 1.0.0 Old accounts Destination details Confirm details Next, Futuremoney requ…" at bounding box center [311, 236] width 622 height 472
click at [225, 465] on button "Continue" at bounding box center [311, 468] width 286 height 7
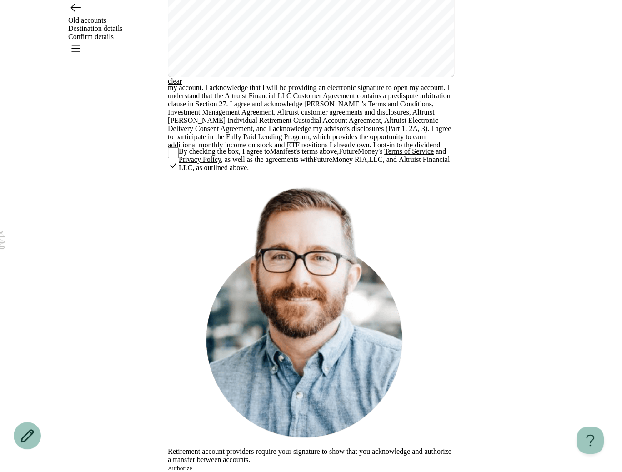
scroll to position [113, 0]
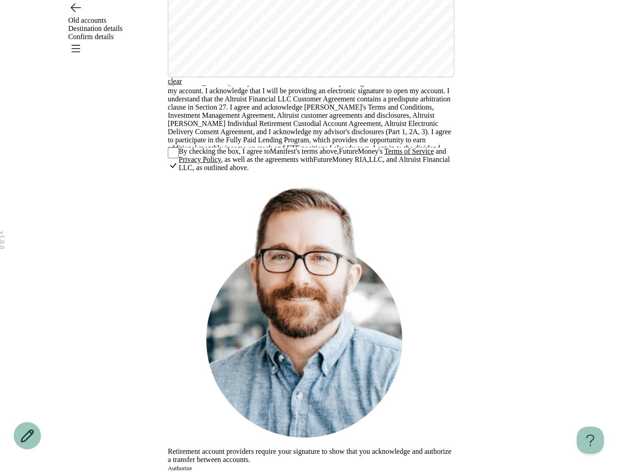
click at [417, 155] on link "Terms of Service" at bounding box center [409, 151] width 50 height 8
click at [192, 465] on button "Authorize" at bounding box center [180, 468] width 24 height 7
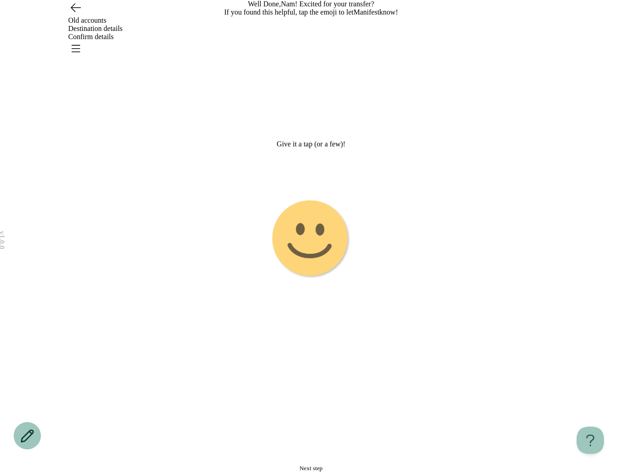
click at [316, 211] on image "Emoji 1 touch loop animation" at bounding box center [310, 238] width 81 height 81
click at [326, 246] on g "Emoji 2 animation" at bounding box center [310, 239] width 227 height 227
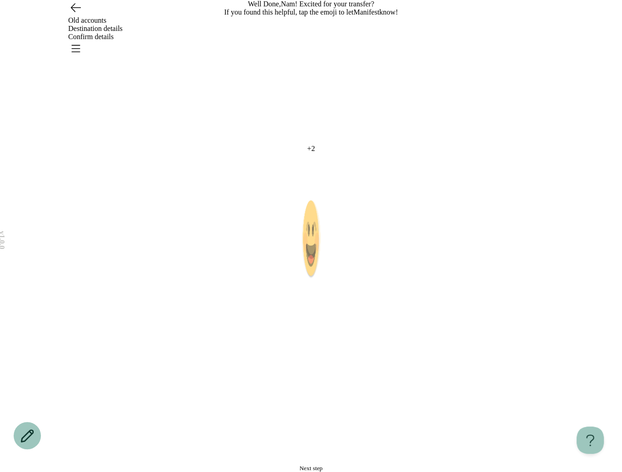
click at [318, 277] on image "Emoji 3 animation" at bounding box center [311, 239] width 17 height 80
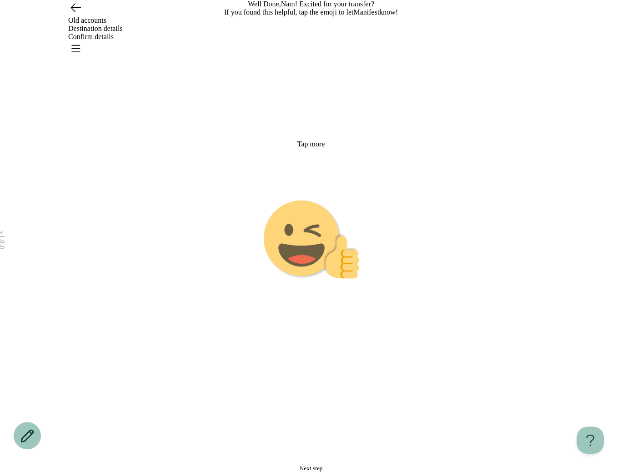
click at [337, 465] on button "Next step" at bounding box center [311, 468] width 286 height 7
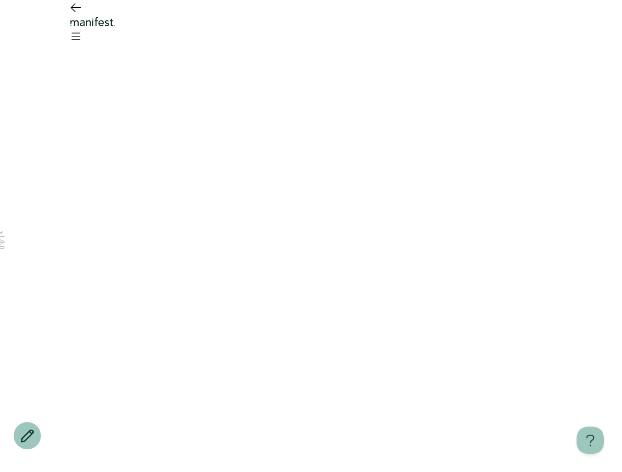
click at [362, 171] on main at bounding box center [311, 236] width 286 height 472
click at [74, 15] on icon "Go back" at bounding box center [75, 7] width 15 height 15
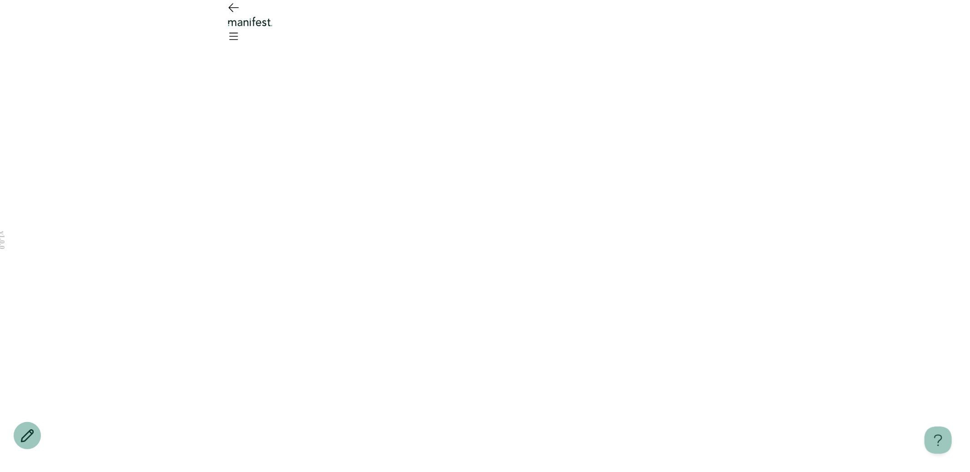
click at [622, 39] on header at bounding box center [485, 25] width 970 height 50
click at [238, 33] on icon "Open menu" at bounding box center [234, 36] width 8 height 6
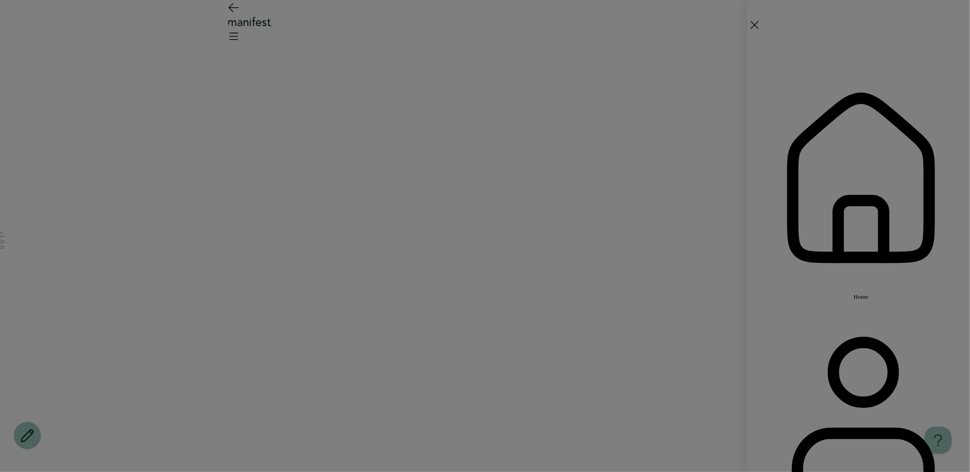
click at [622, 293] on span "Home" at bounding box center [856, 296] width 15 height 7
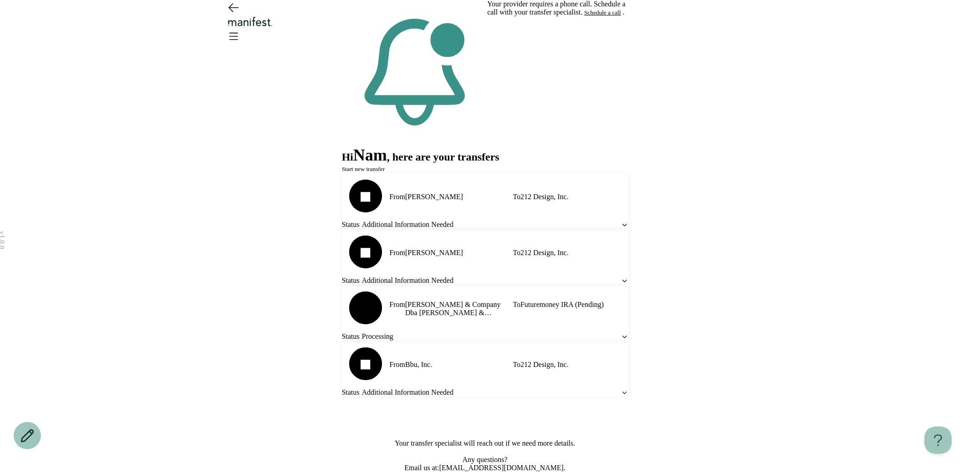
scroll to position [229, 0]
click at [622, 336] on icon at bounding box center [625, 337] width 4 height 2
click at [621, 333] on icon at bounding box center [625, 337] width 8 height 8
click at [499, 18] on div at bounding box center [485, 22] width 655 height 45
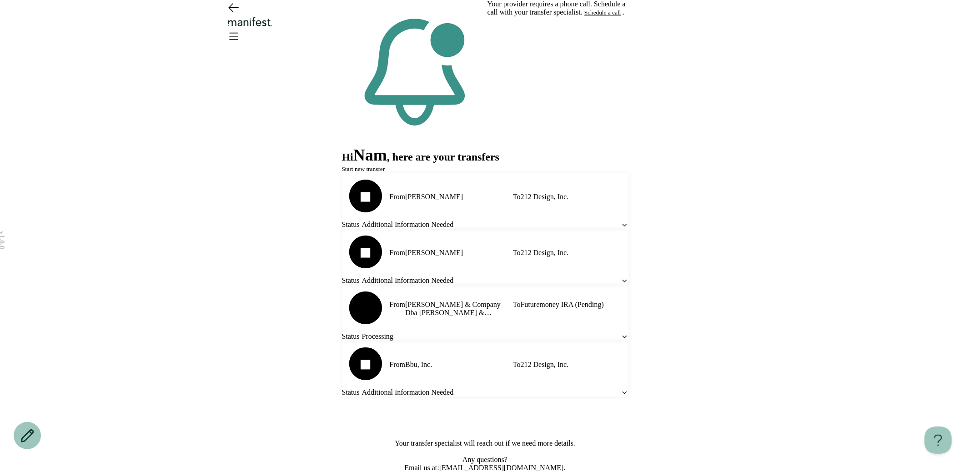
click at [275, 22] on img "Logo" at bounding box center [250, 21] width 49 height 10
click at [220, 27] on div at bounding box center [485, 22] width 655 height 45
click at [231, 12] on icon "Go back" at bounding box center [234, 8] width 10 height 8
click at [484, 17] on header at bounding box center [485, 25] width 970 height 50
click at [275, 27] on img "Logo" at bounding box center [250, 21] width 49 height 10
